Goal: Transaction & Acquisition: Purchase product/service

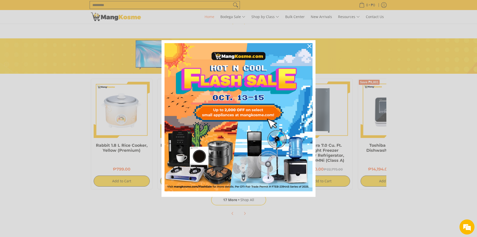
scroll to position [0, 199]
click at [308, 44] on div "Close" at bounding box center [310, 46] width 8 height 8
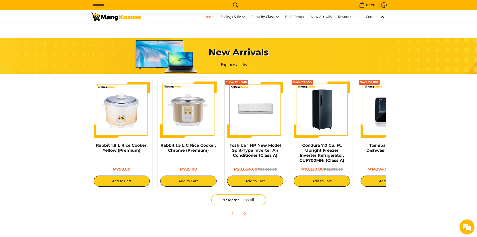
scroll to position [0, 100]
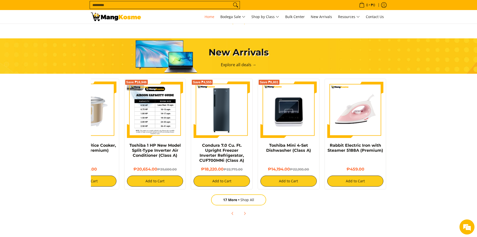
drag, startPoint x: 362, startPoint y: 109, endPoint x: 136, endPoint y: 108, distance: 226.5
click at [129, 106] on div "Rabbit 1.8 L Rice Cooker, Yellow (Premium) ₱799.00 Add to Cart Rabbit 1.5 [PERS…" at bounding box center [188, 132] width 401 height 113
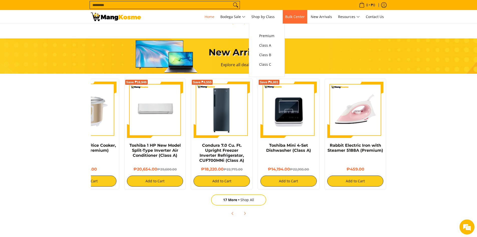
scroll to position [0, 797]
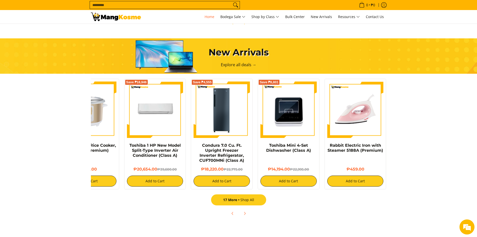
click at [249, 198] on link "17 More Shop All" at bounding box center [238, 199] width 55 height 11
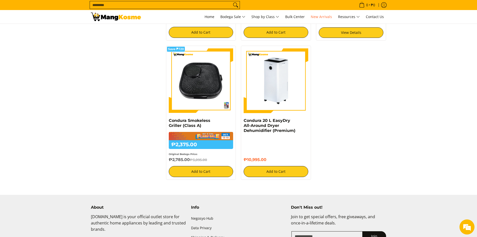
scroll to position [819, 0]
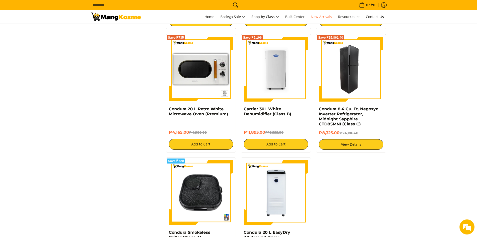
click at [355, 81] on img at bounding box center [351, 69] width 65 height 65
